Goal: Task Accomplishment & Management: Use online tool/utility

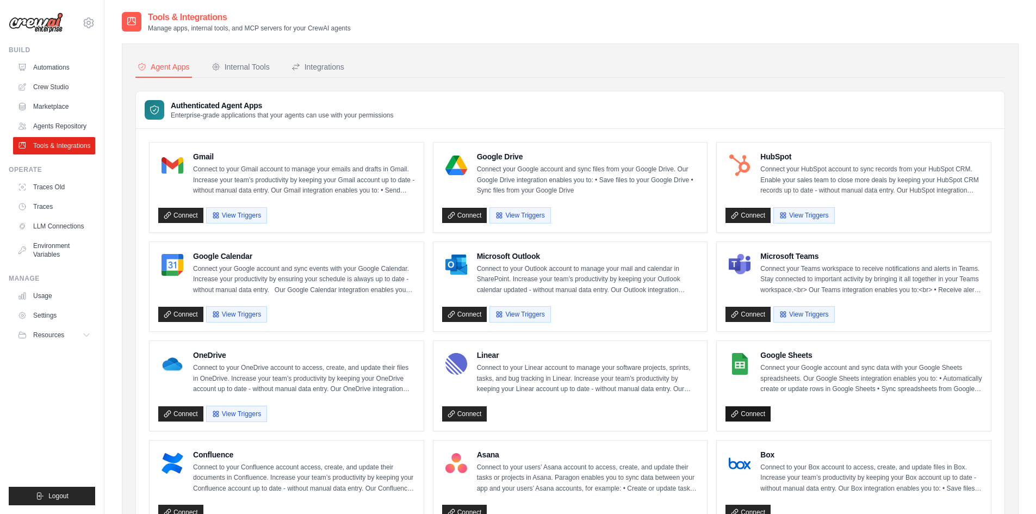
click at [741, 411] on link "Connect" at bounding box center [747, 413] width 45 height 15
click at [60, 332] on span "Resources" at bounding box center [48, 335] width 31 height 9
click at [747, 417] on link "Connect" at bounding box center [747, 413] width 45 height 15
click at [747, 415] on link "Connect" at bounding box center [747, 413] width 45 height 15
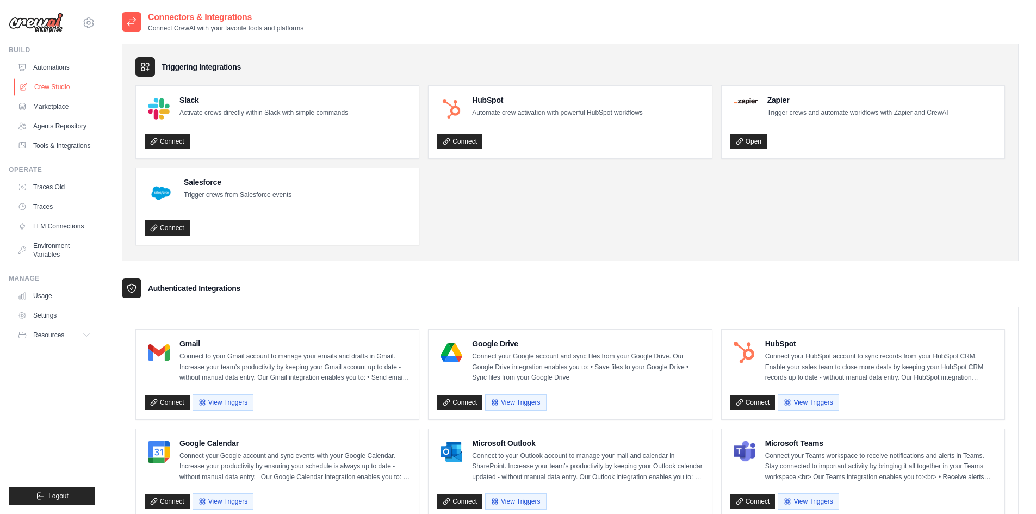
click at [55, 92] on link "Crew Studio" at bounding box center [55, 86] width 82 height 17
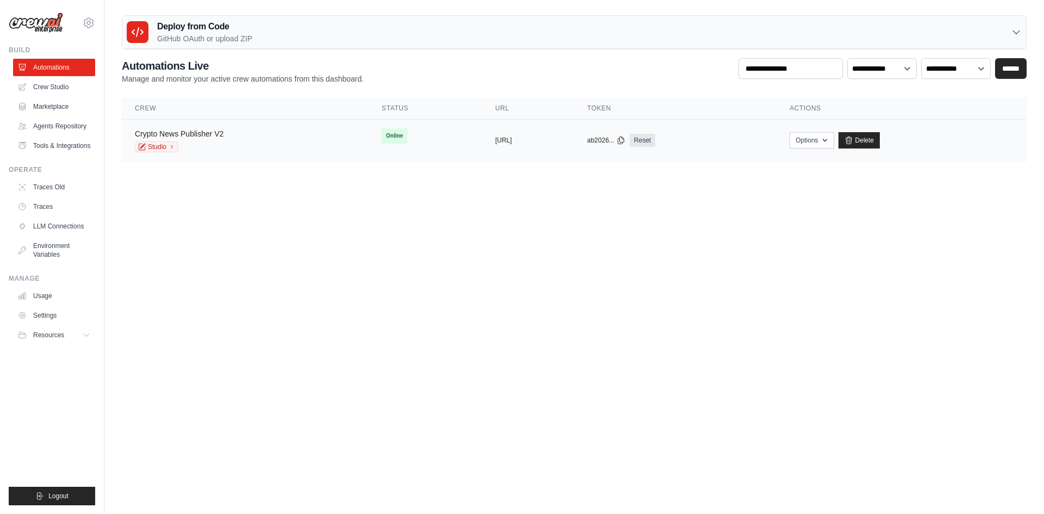
click at [189, 135] on link "Crypto News Publisher V2" at bounding box center [179, 133] width 89 height 9
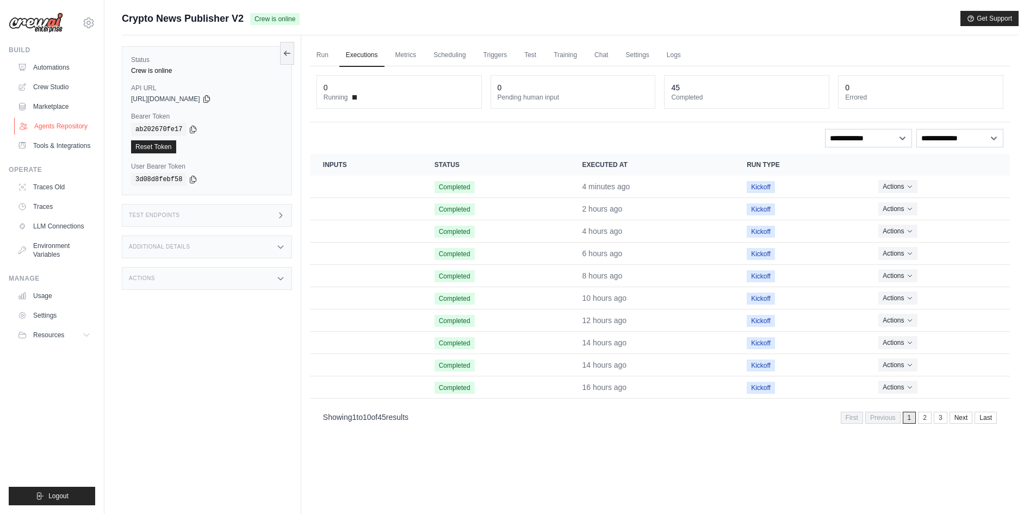
click at [63, 126] on link "Agents Repository" at bounding box center [55, 125] width 82 height 17
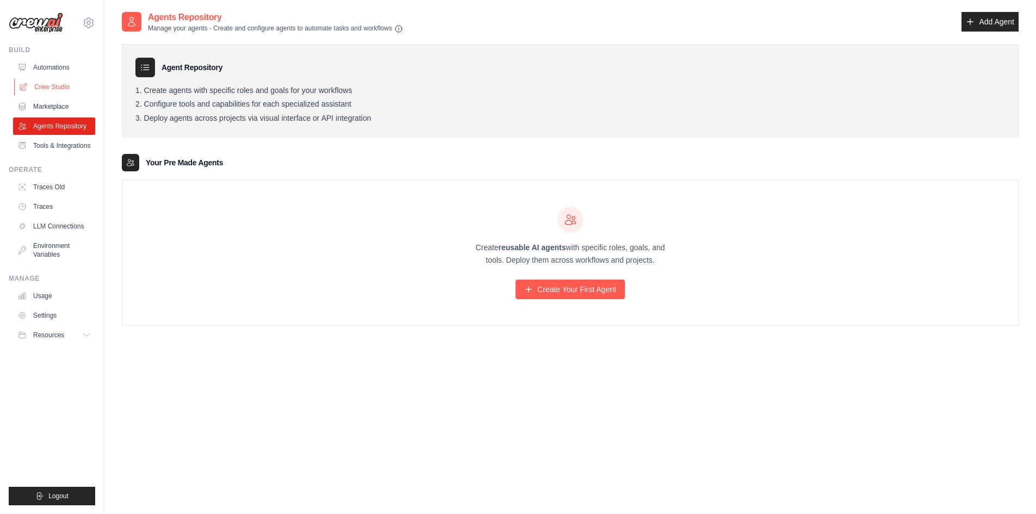
click at [70, 90] on link "Crew Studio" at bounding box center [55, 86] width 82 height 17
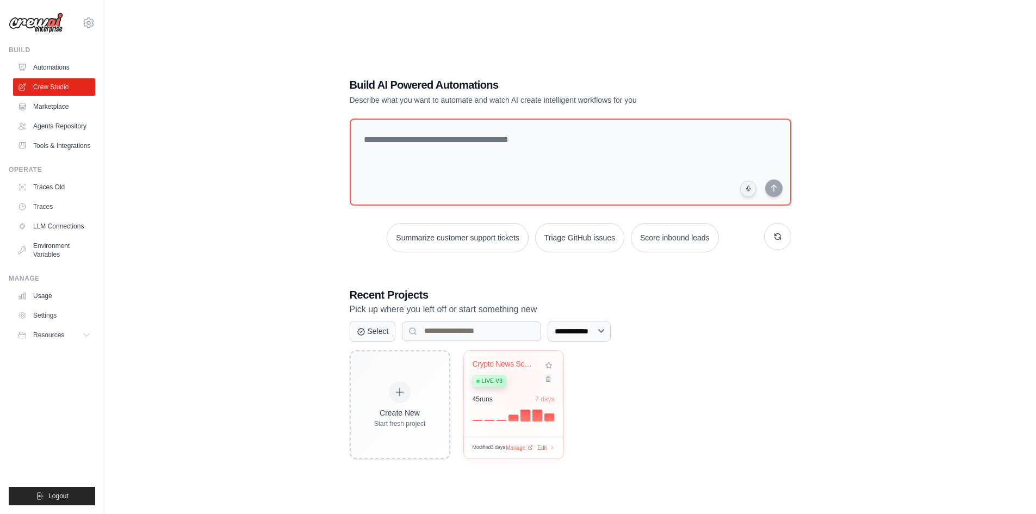
click at [513, 378] on div "Live v3" at bounding box center [505, 380] width 66 height 15
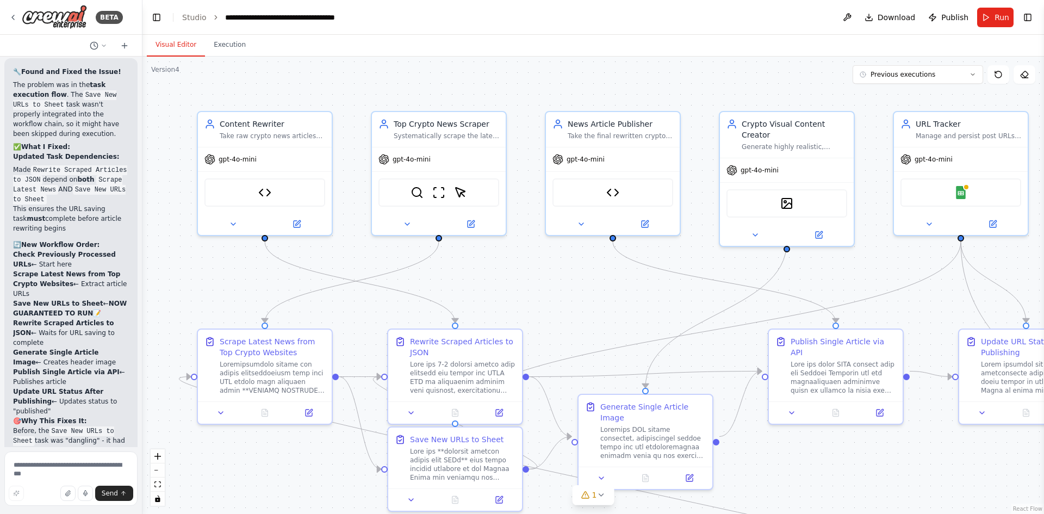
scroll to position [6690, 0]
click at [596, 494] on icon at bounding box center [600, 494] width 9 height 9
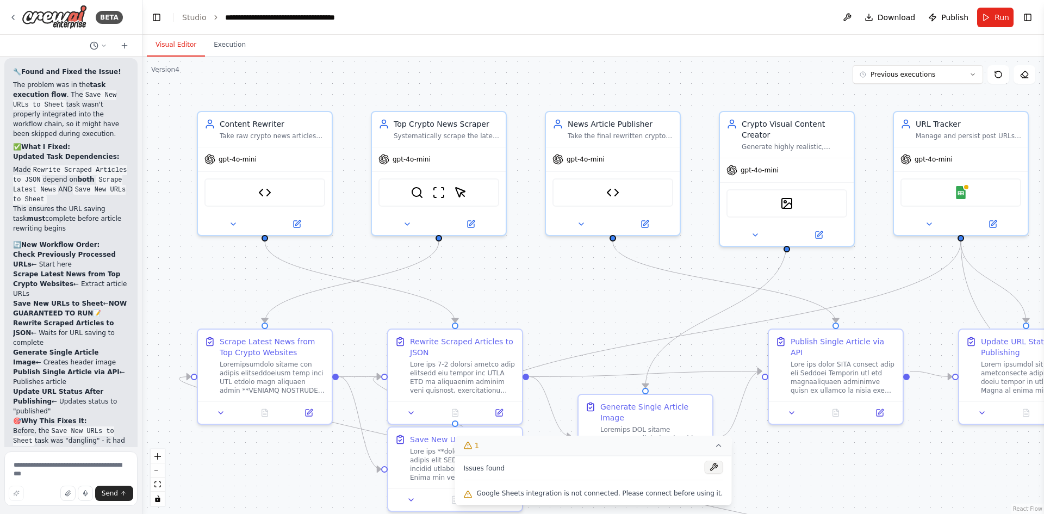
click at [704, 467] on button at bounding box center [713, 466] width 18 height 13
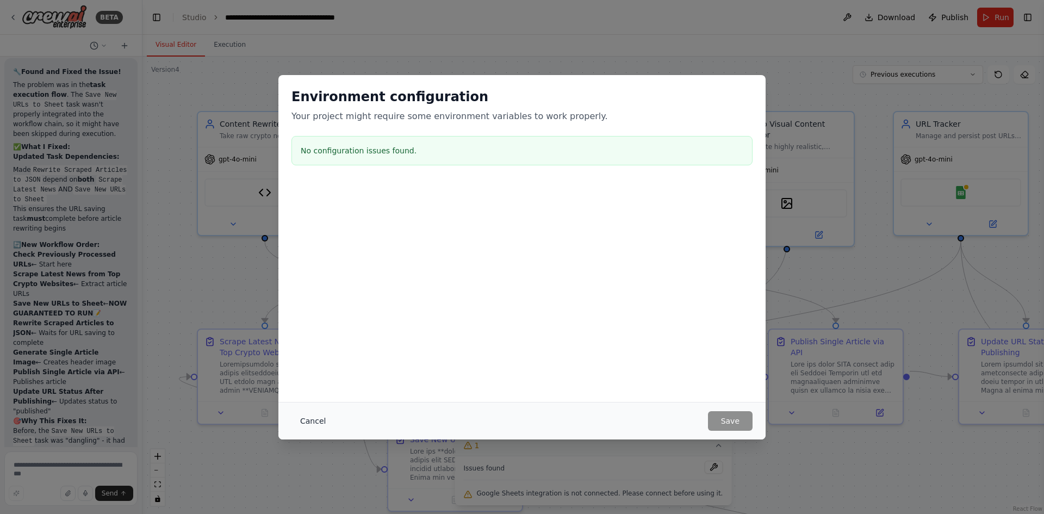
click at [312, 416] on button "Cancel" at bounding box center [312, 421] width 43 height 20
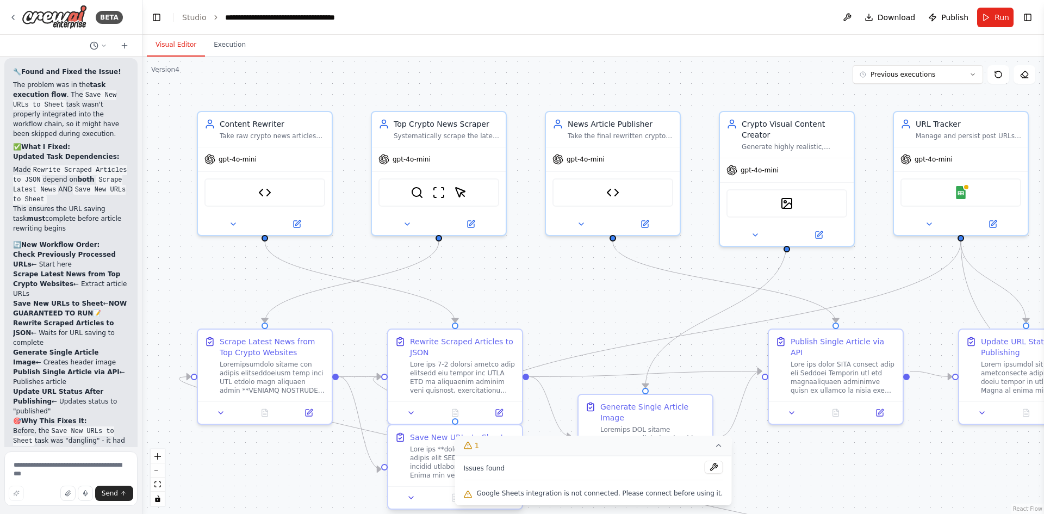
click at [427, 473] on div at bounding box center [462, 462] width 105 height 35
click at [418, 496] on button at bounding box center [411, 497] width 38 height 13
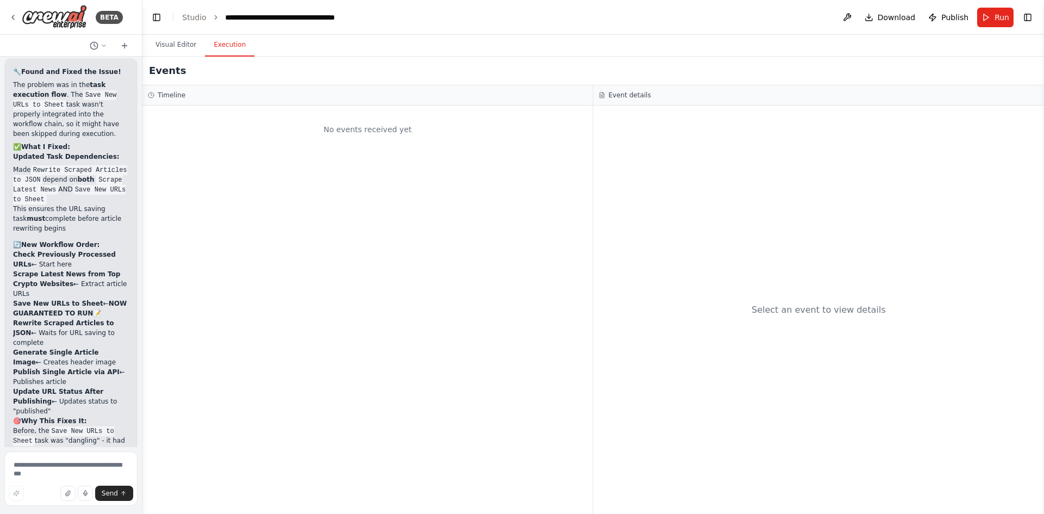
click at [221, 46] on button "Execution" at bounding box center [229, 45] width 49 height 23
click at [169, 46] on button "Visual Editor" at bounding box center [176, 45] width 58 height 23
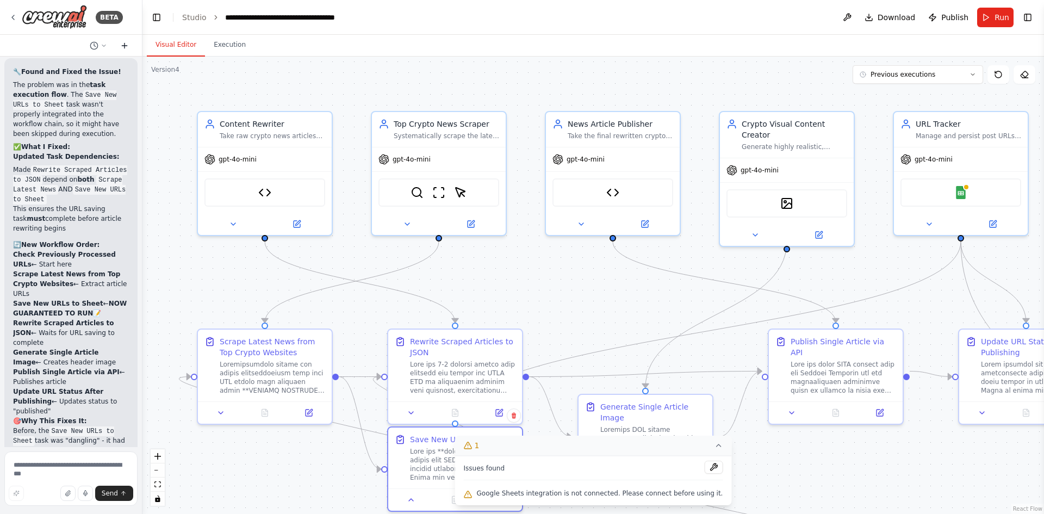
click at [123, 42] on icon at bounding box center [124, 45] width 9 height 9
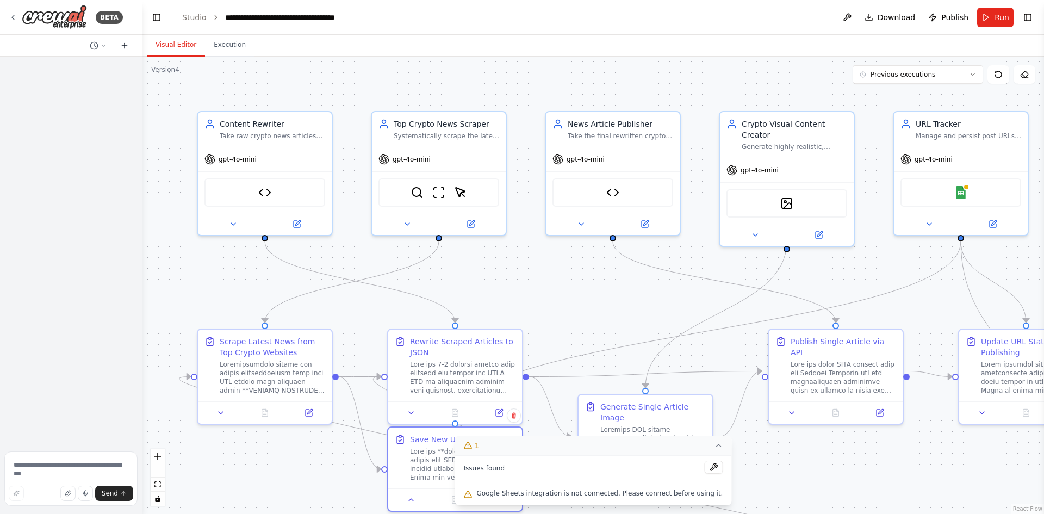
scroll to position [0, 0]
click at [115, 7] on div "BETA" at bounding box center [66, 17] width 114 height 24
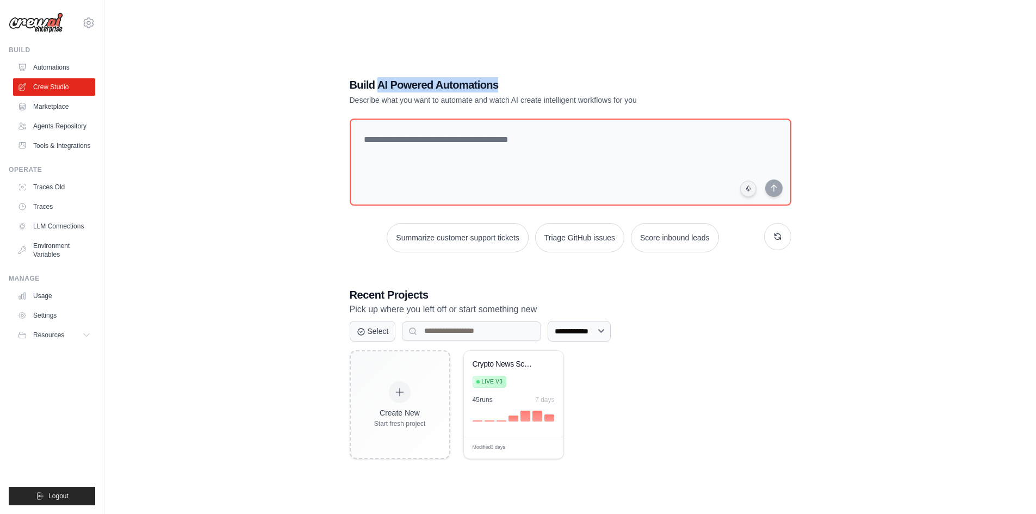
drag, startPoint x: 379, startPoint y: 87, endPoint x: 498, endPoint y: 79, distance: 119.3
click at [498, 79] on h1 "Build AI Powered Automations" at bounding box center [532, 84] width 365 height 15
click at [538, 448] on div "Modified 3 days Manage Edit" at bounding box center [513, 448] width 82 height 8
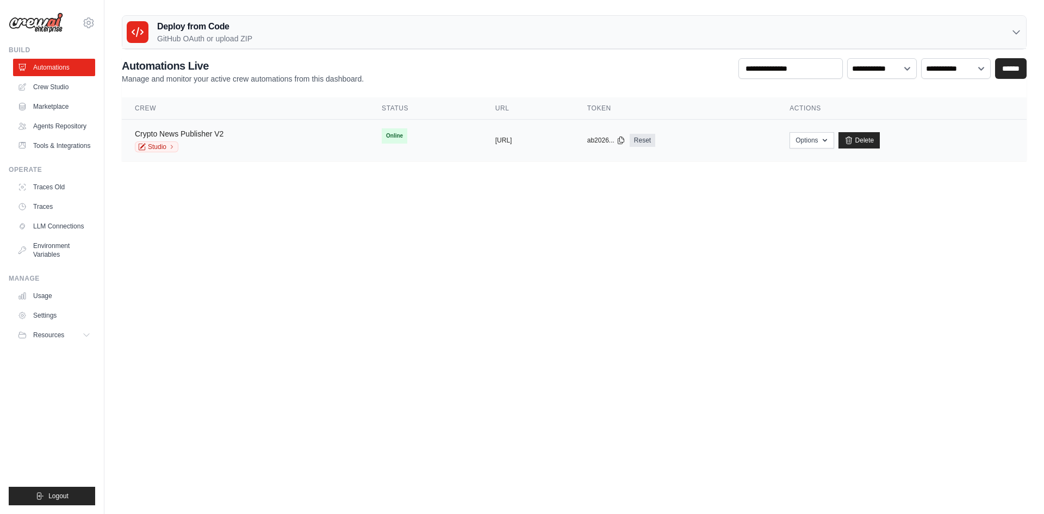
click at [192, 130] on link "Crypto News Publisher V2" at bounding box center [179, 133] width 89 height 9
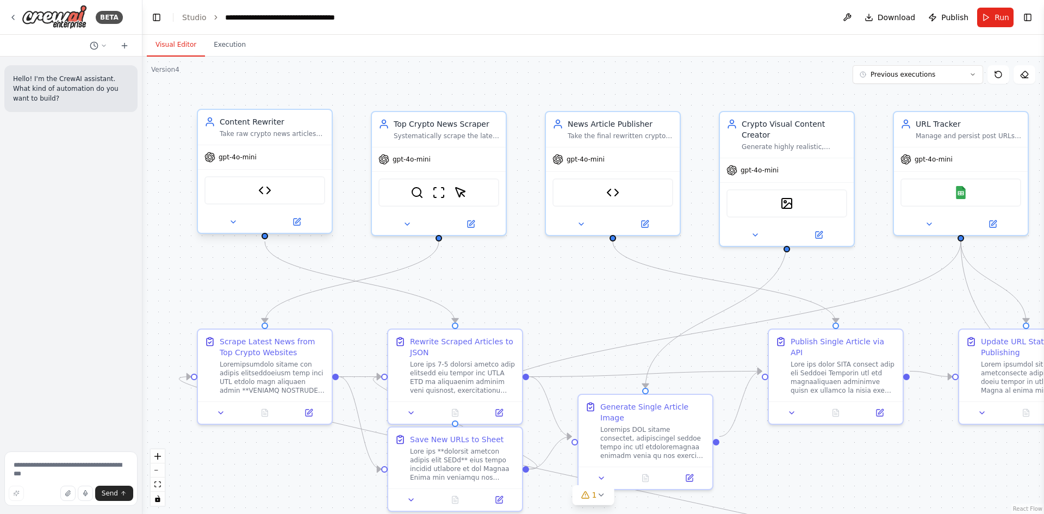
click at [209, 130] on div "Content Rewriter Take raw crypto news articles and completely rewrite them into…" at bounding box center [264, 127] width 121 height 22
click at [412, 126] on div "Top Crypto News Scraper" at bounding box center [446, 121] width 105 height 11
click at [300, 226] on icon at bounding box center [296, 221] width 9 height 9
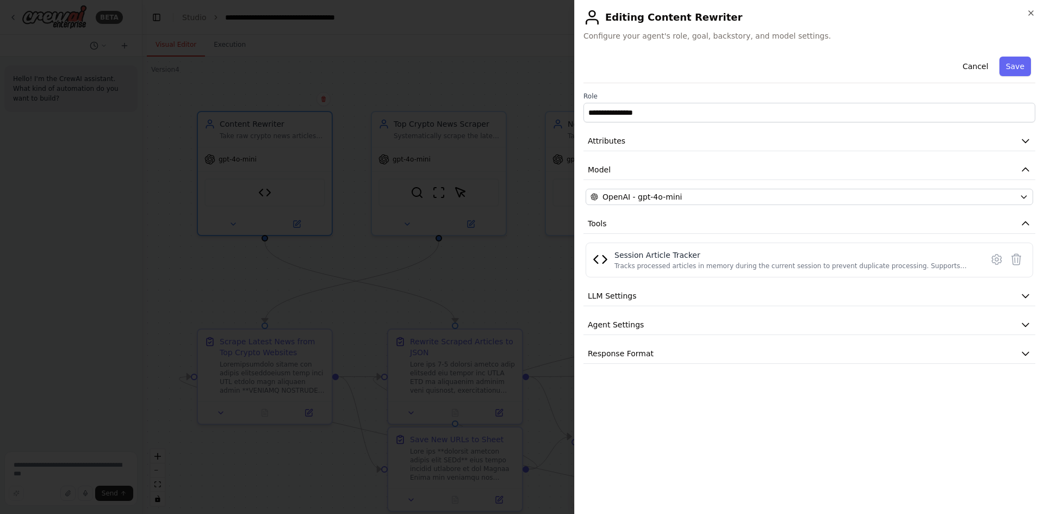
click at [1028, 7] on div "**********" at bounding box center [809, 257] width 470 height 514
click at [1033, 20] on h2 "Editing Content Rewriter" at bounding box center [809, 17] width 452 height 17
click at [1030, 11] on icon "button" at bounding box center [1030, 13] width 9 height 9
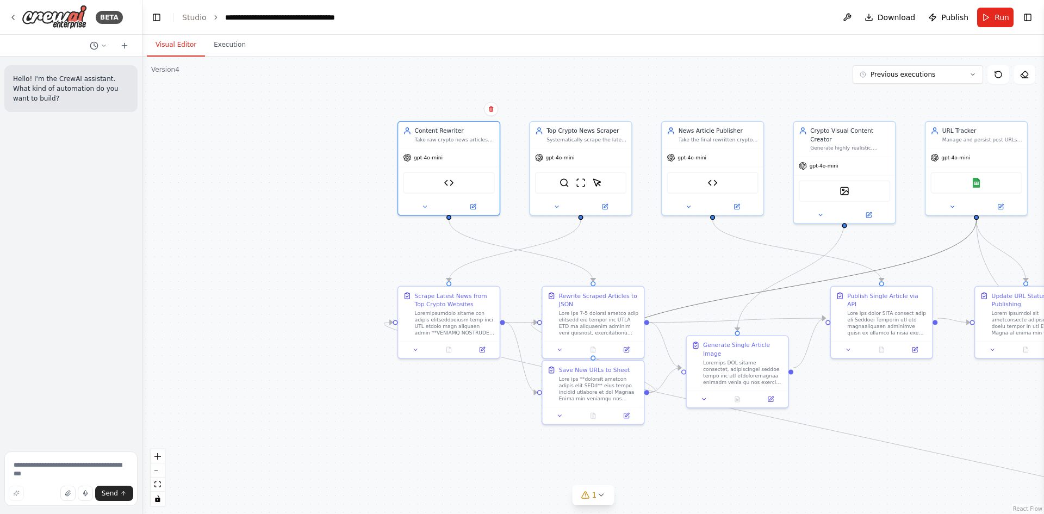
drag, startPoint x: 968, startPoint y: 232, endPoint x: 798, endPoint y: 234, distance: 169.6
click at [798, 234] on div ".deletable-edge-delete-btn { width: 20px; height: 20px; border: 0px solid #ffff…" at bounding box center [592, 285] width 901 height 457
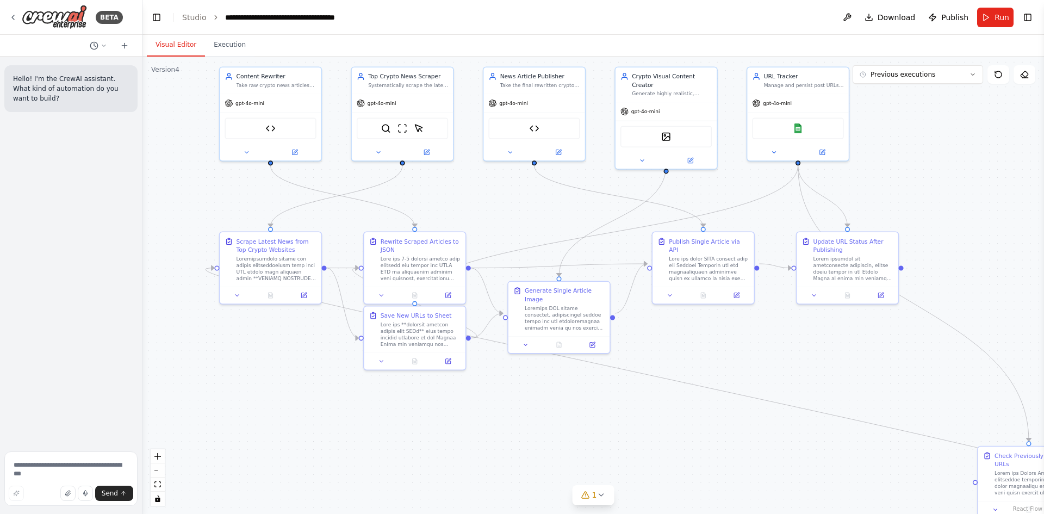
drag, startPoint x: 809, startPoint y: 102, endPoint x: 631, endPoint y: 47, distance: 186.4
click at [631, 47] on div "Visual Editor Execution Version 4 Previous executions Show Tools Hide Agents Co…" at bounding box center [592, 274] width 901 height 479
click at [64, 14] on img at bounding box center [54, 17] width 65 height 24
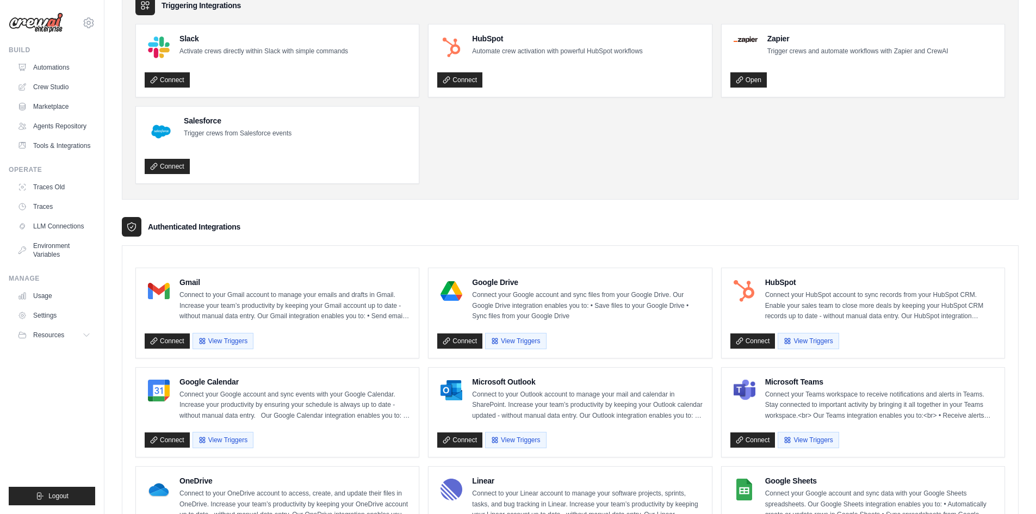
scroll to position [217, 0]
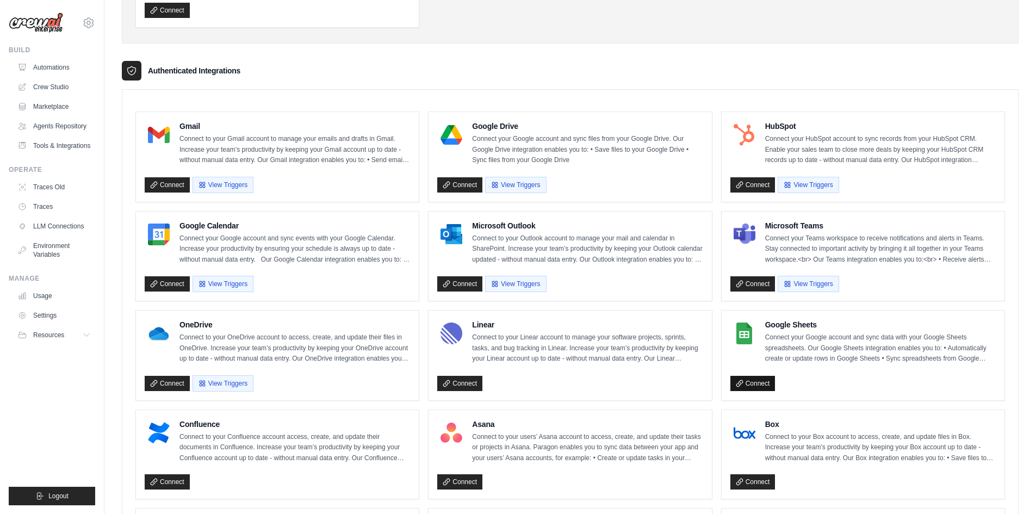
click at [759, 381] on link "Connect" at bounding box center [752, 383] width 45 height 15
click at [444, 192] on link "Connect" at bounding box center [459, 184] width 45 height 15
drag, startPoint x: 471, startPoint y: 127, endPoint x: 610, endPoint y: 132, distance: 139.3
click at [610, 132] on div "Google Drive Connect your Google account and sync files from your Google Drive.…" at bounding box center [569, 143] width 265 height 45
copy div "Google Drive Connect your Google account and sync files fro"
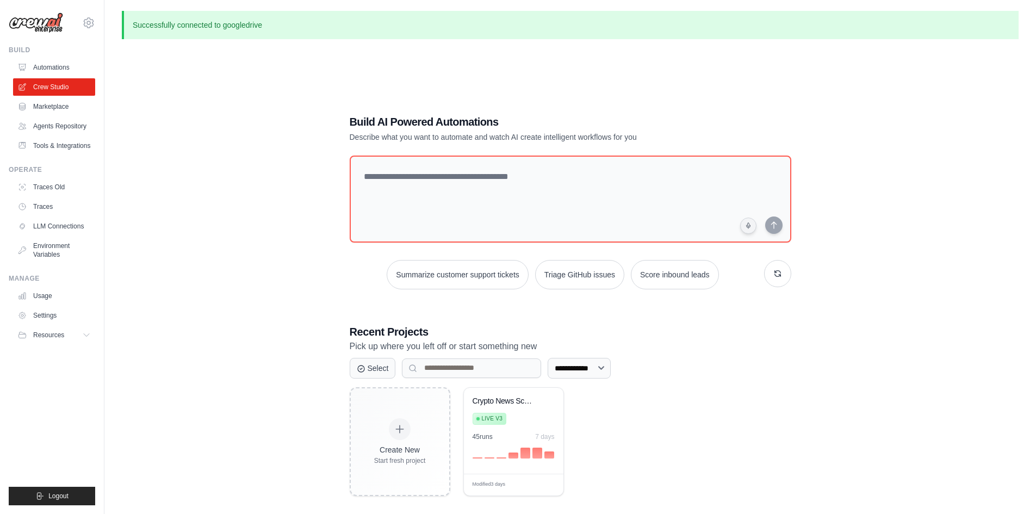
click at [63, 324] on ul "Usage Settings Resources Documentation Blog" at bounding box center [54, 315] width 82 height 57
click at [62, 336] on span "Resources" at bounding box center [49, 335] width 31 height 9
click at [58, 315] on link "Settings" at bounding box center [55, 315] width 82 height 17
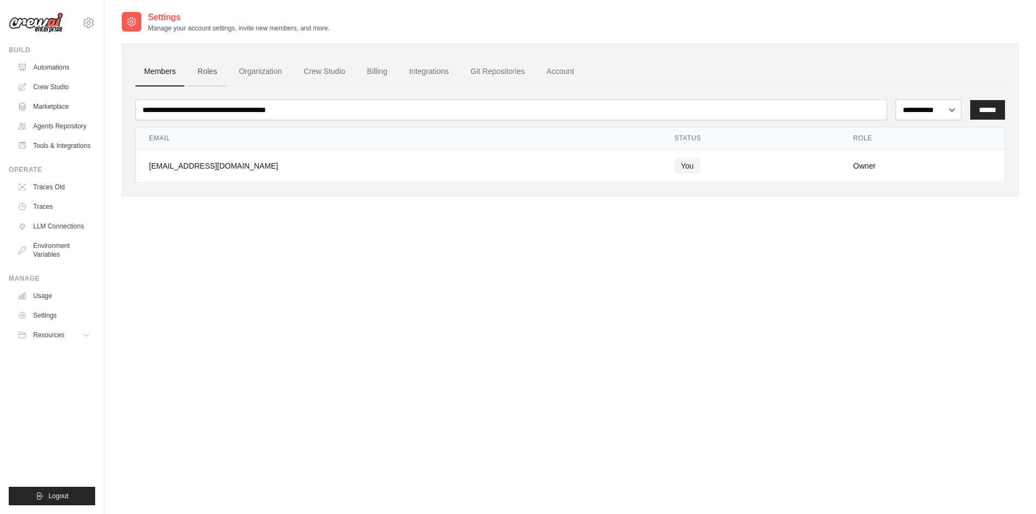
click at [194, 77] on link "Roles" at bounding box center [207, 71] width 37 height 29
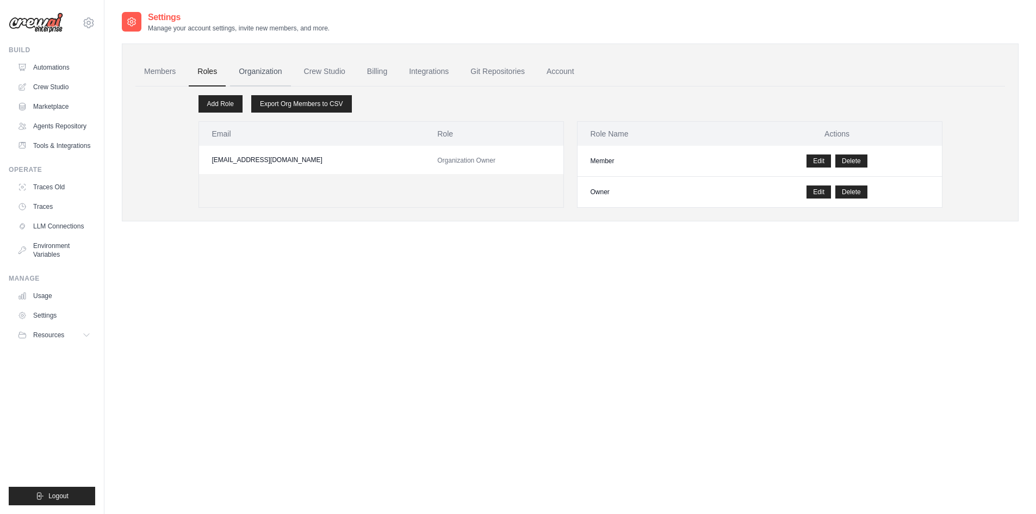
click at [248, 72] on link "Organization" at bounding box center [260, 71] width 60 height 29
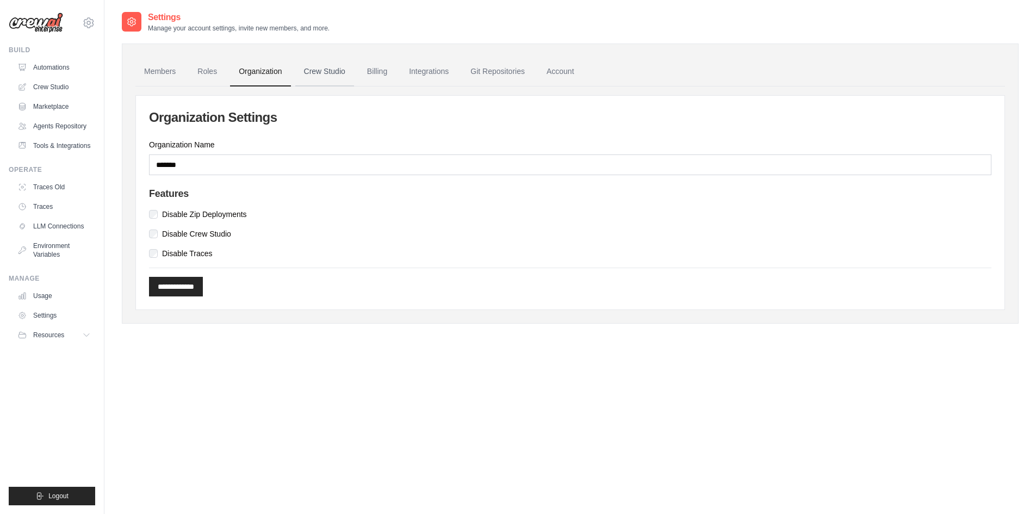
click at [301, 76] on link "Crew Studio" at bounding box center [324, 71] width 59 height 29
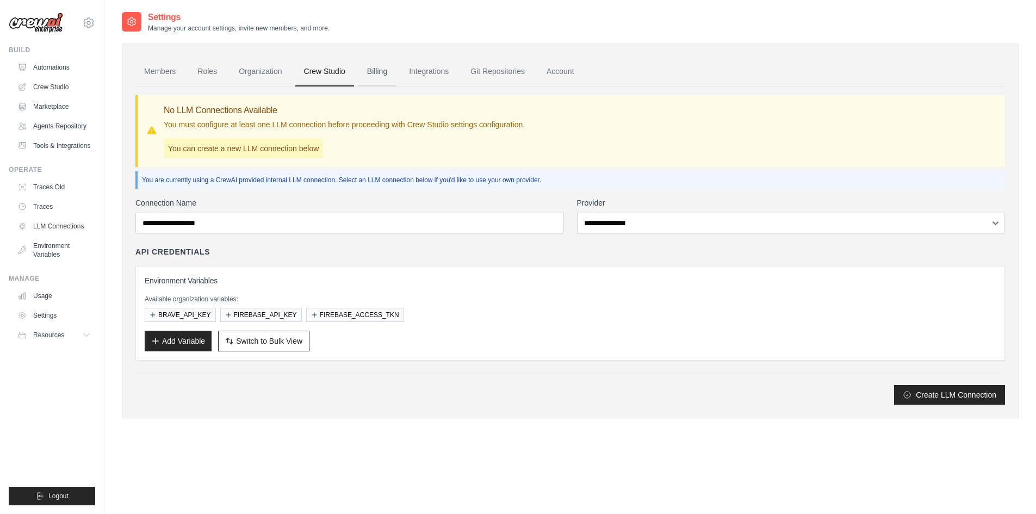
click at [387, 71] on link "Billing" at bounding box center [377, 71] width 38 height 29
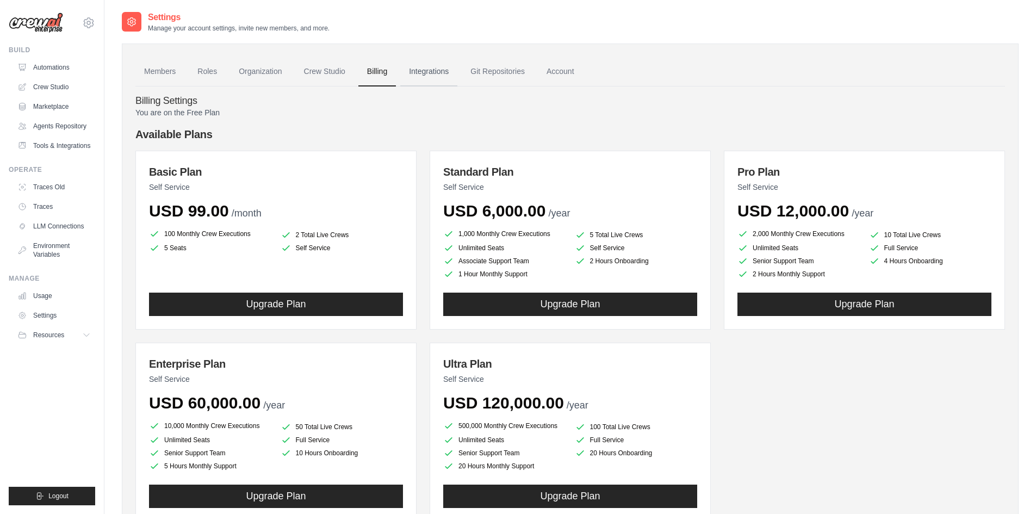
click at [419, 69] on link "Integrations" at bounding box center [428, 71] width 57 height 29
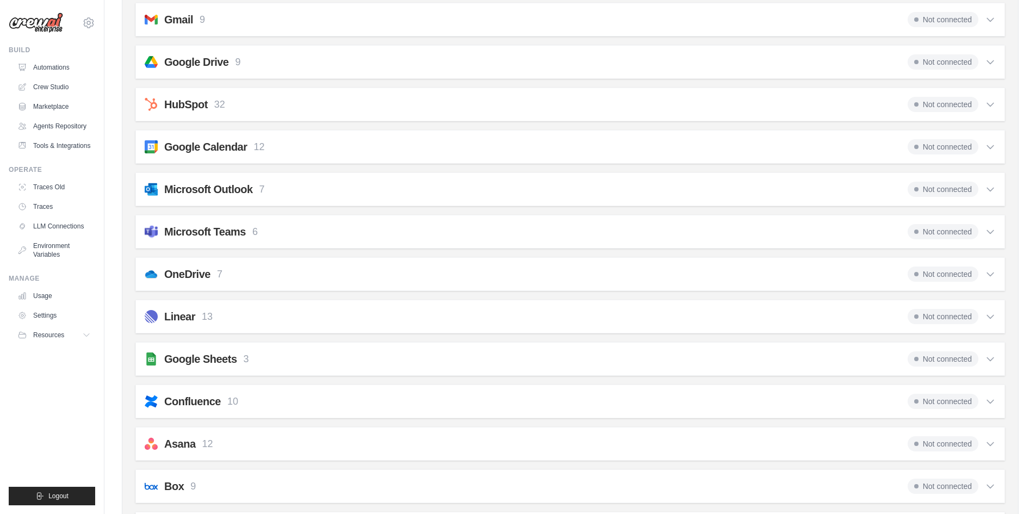
scroll to position [272, 0]
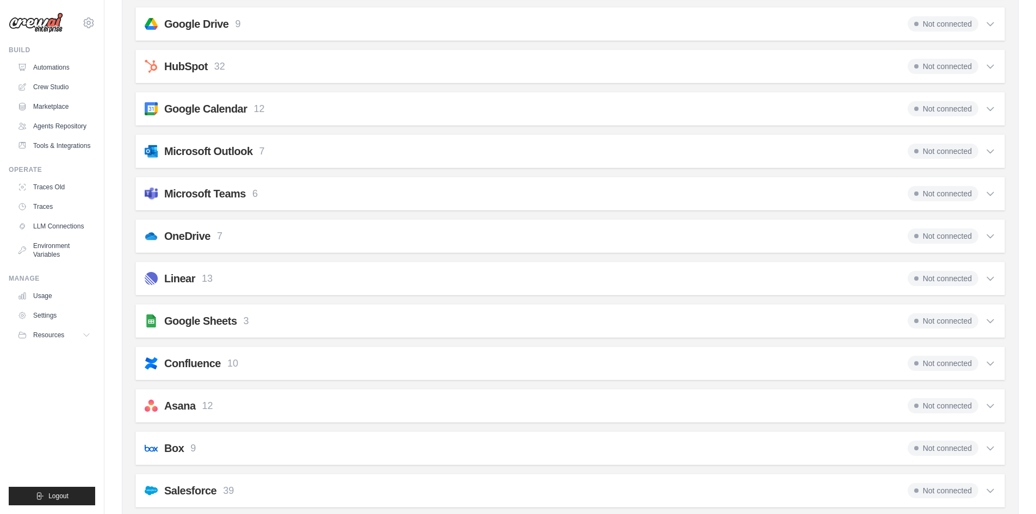
click at [976, 322] on span "Not connected" at bounding box center [942, 320] width 71 height 15
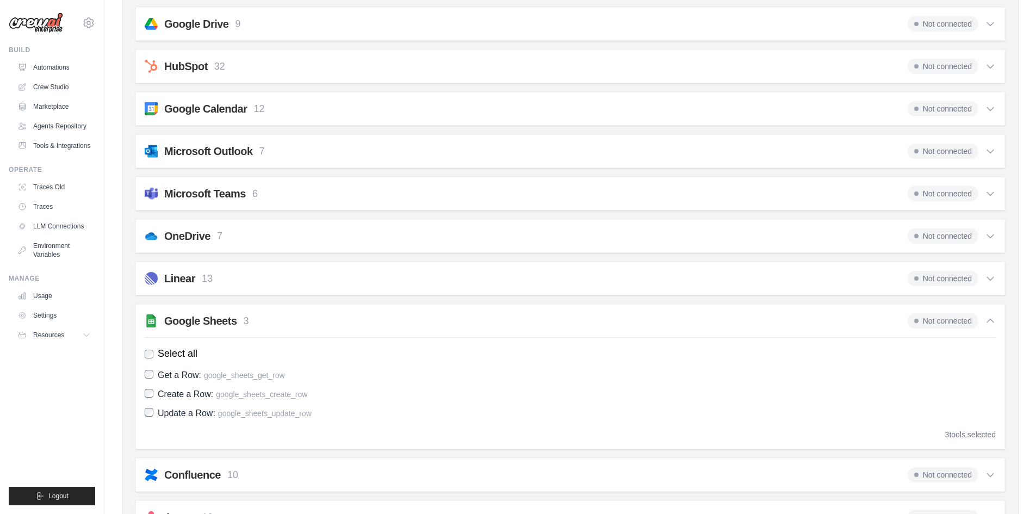
click at [953, 428] on div "Select all Get a Row: google_sheets_get_row Create a Row: google_sheets_create_…" at bounding box center [570, 388] width 851 height 103
click at [986, 322] on icon at bounding box center [989, 320] width 11 height 11
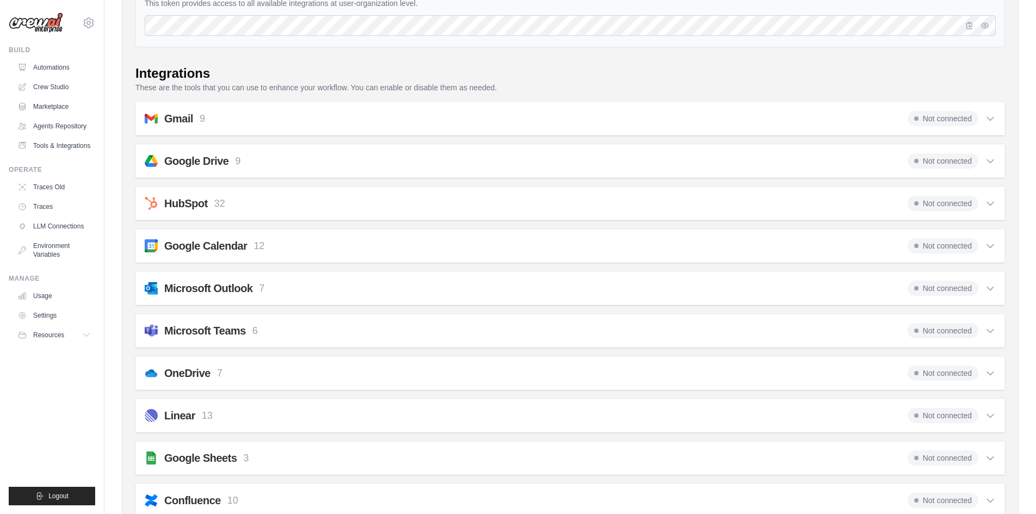
scroll to position [0, 0]
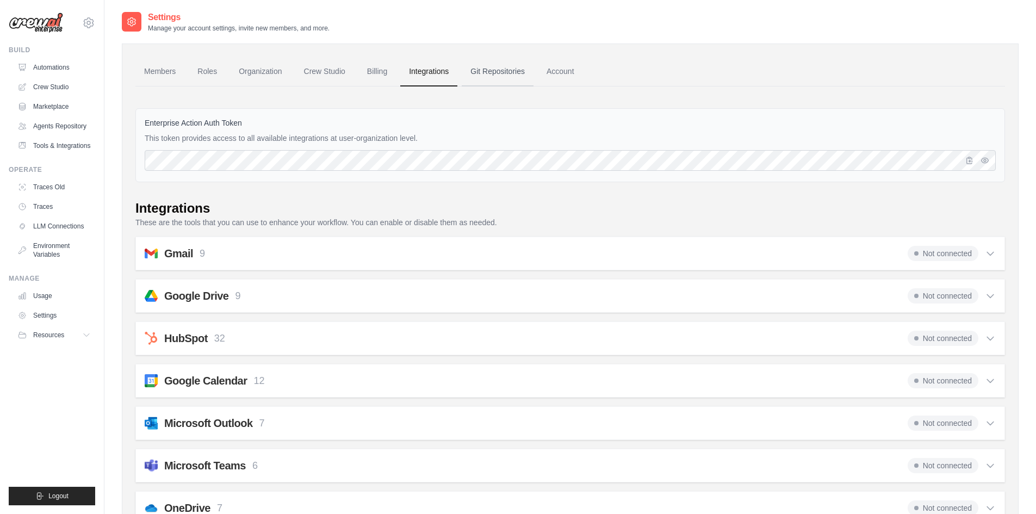
click at [515, 80] on link "Git Repositories" at bounding box center [498, 71] width 72 height 29
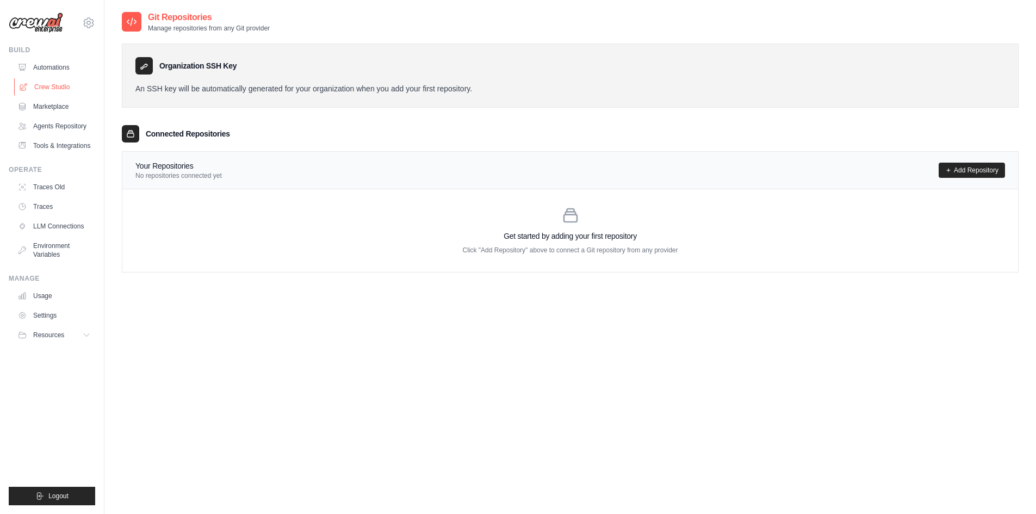
click at [55, 88] on link "Crew Studio" at bounding box center [55, 86] width 82 height 17
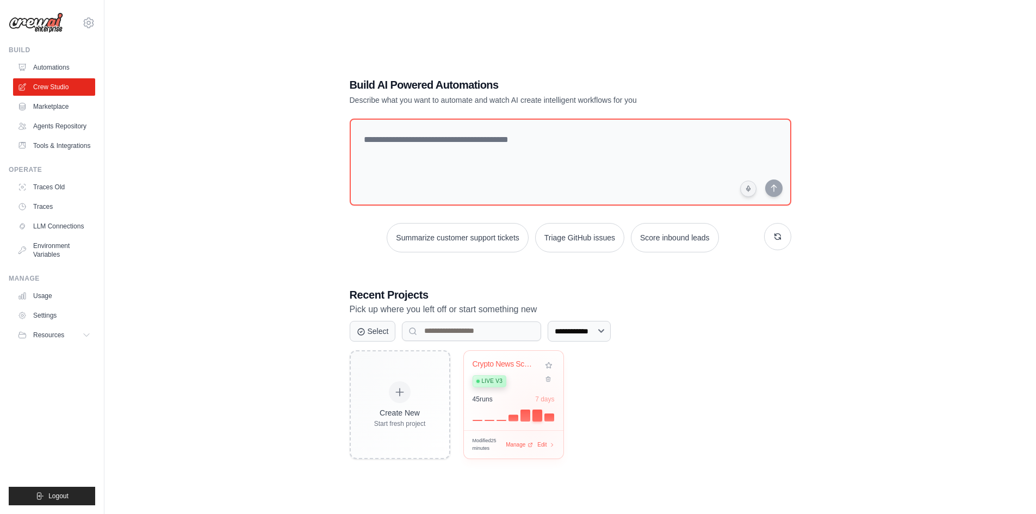
click at [534, 417] on div at bounding box center [537, 415] width 10 height 12
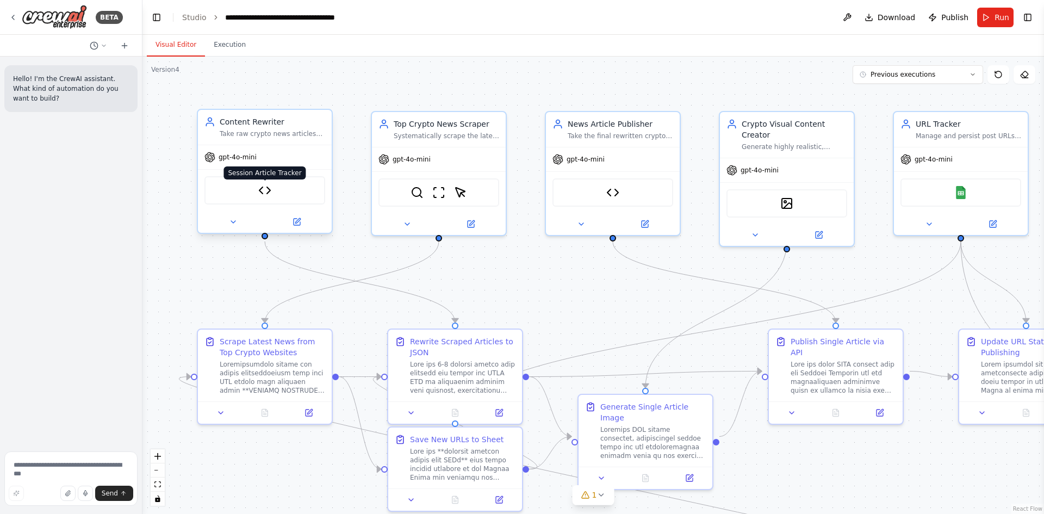
click at [260, 189] on img at bounding box center [264, 190] width 13 height 13
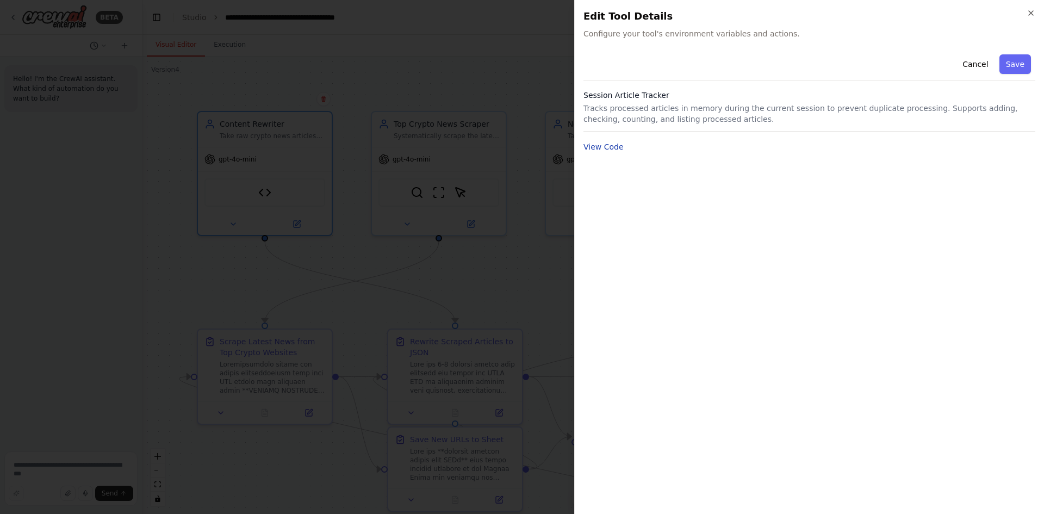
click at [603, 145] on button "View Code" at bounding box center [603, 146] width 40 height 11
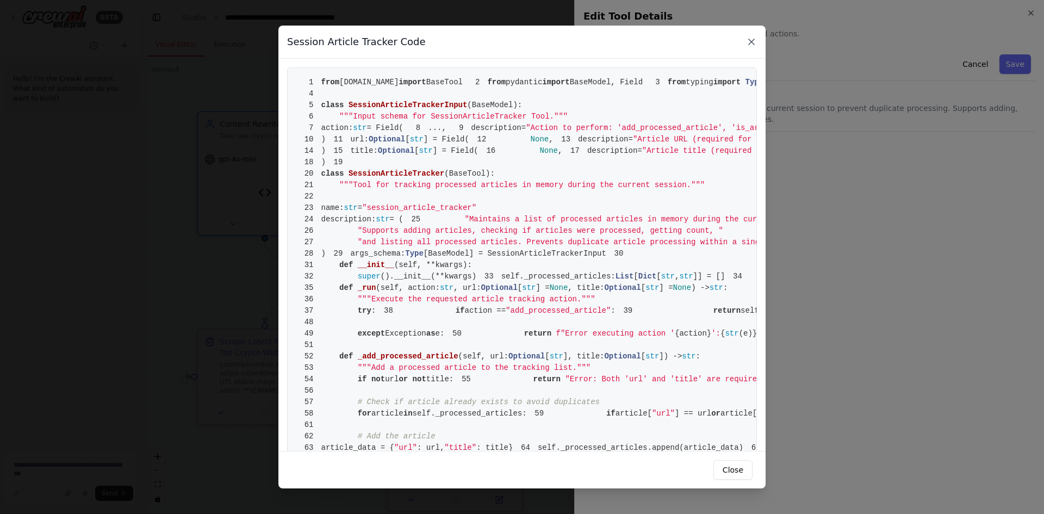
click at [749, 46] on icon at bounding box center [751, 41] width 11 height 11
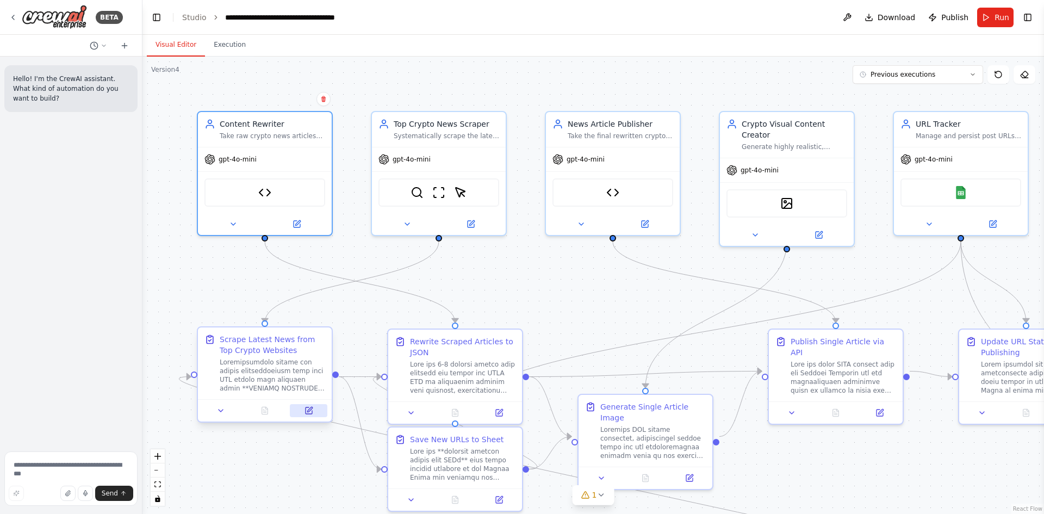
click at [303, 413] on button at bounding box center [309, 410] width 38 height 13
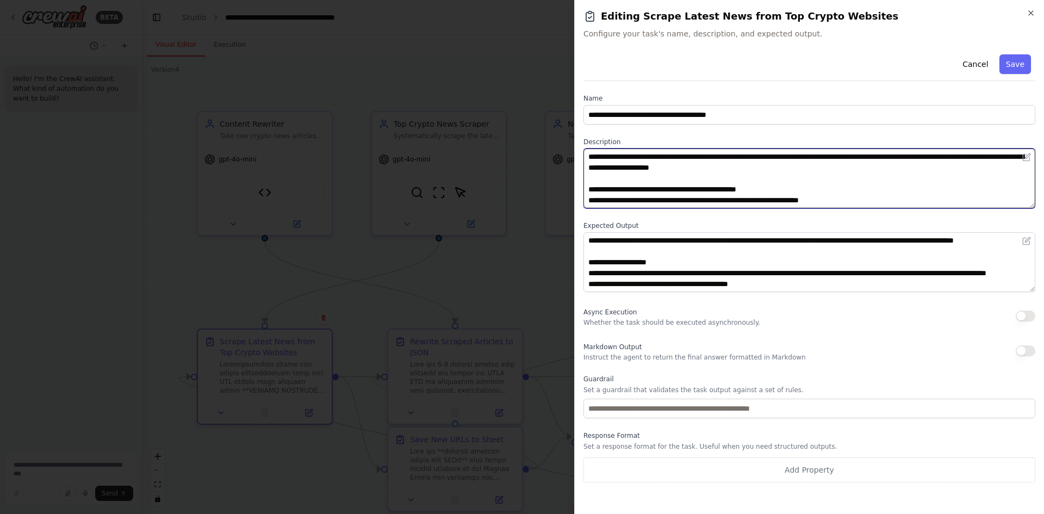
click at [692, 168] on textarea at bounding box center [809, 178] width 452 height 60
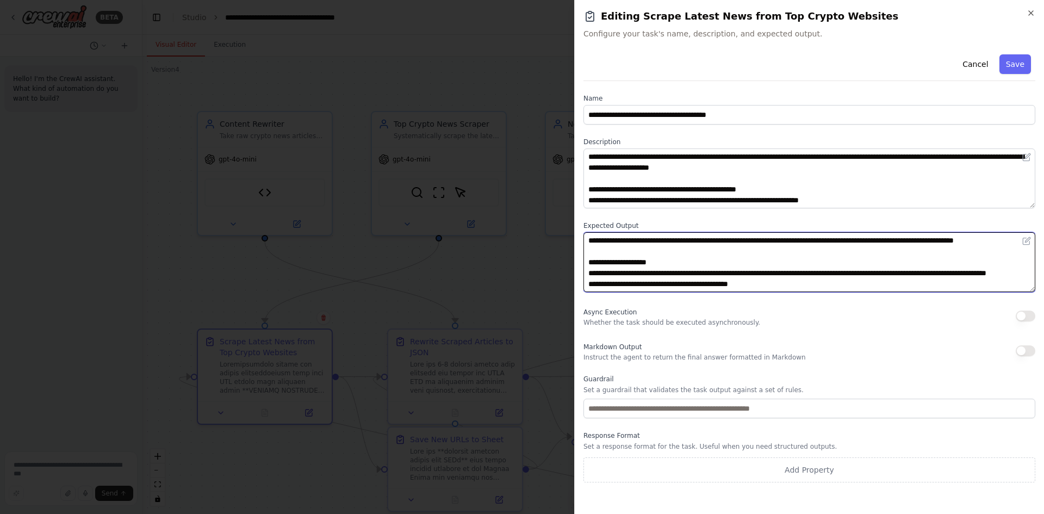
click at [624, 259] on textarea "**********" at bounding box center [809, 262] width 452 height 60
